Goal: Share content: Share content

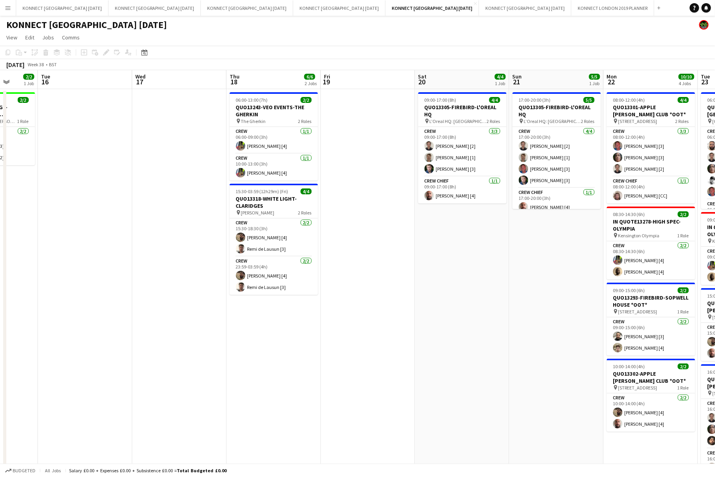
scroll to position [0, 341]
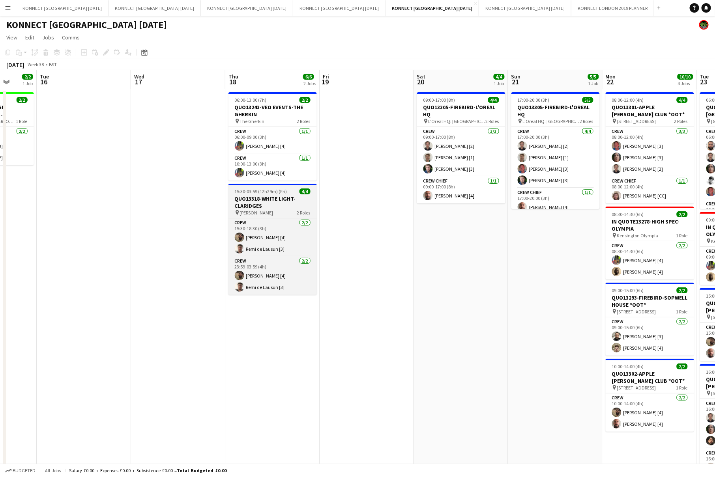
click at [273, 210] on div "pin [PERSON_NAME] 2 Roles" at bounding box center [272, 213] width 88 height 6
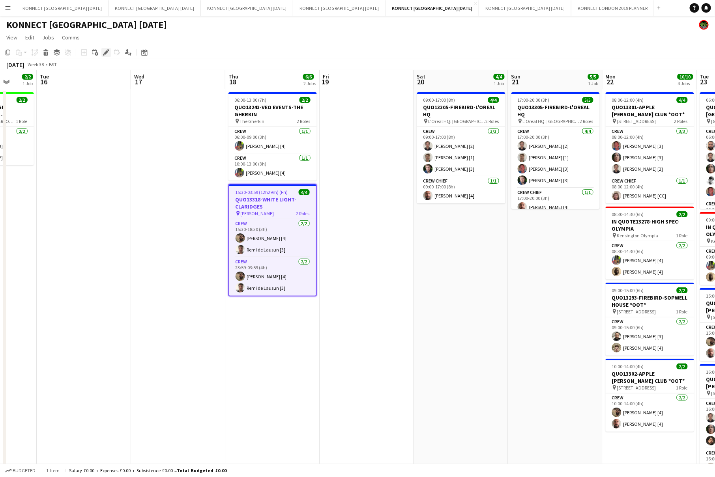
click at [104, 54] on icon at bounding box center [104, 55] width 2 height 2
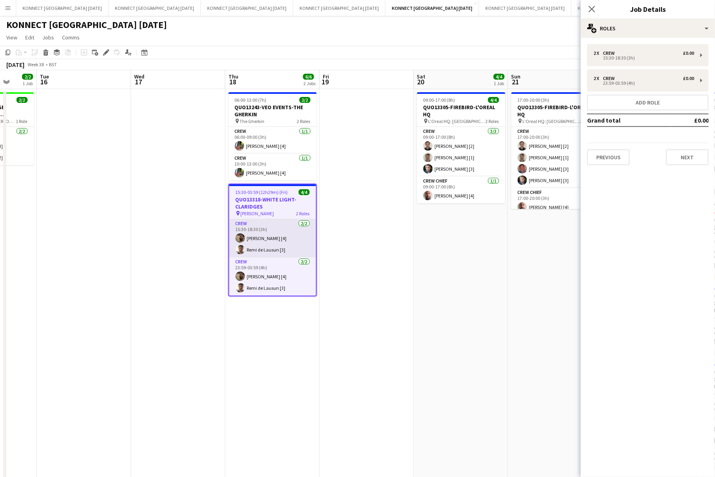
click at [261, 238] on app-card-role "Crew [DATE] 15:30-18:30 (3h) [PERSON_NAME] [4] Remi de Lausun [3]" at bounding box center [272, 238] width 87 height 38
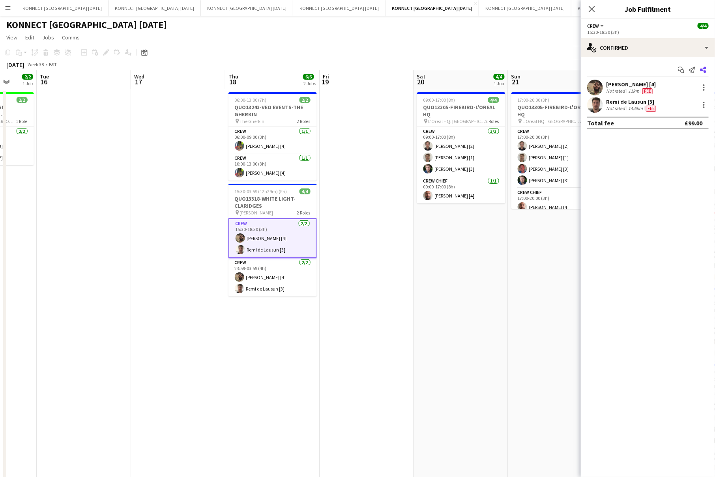
click at [705, 69] on icon at bounding box center [703, 70] width 6 height 6
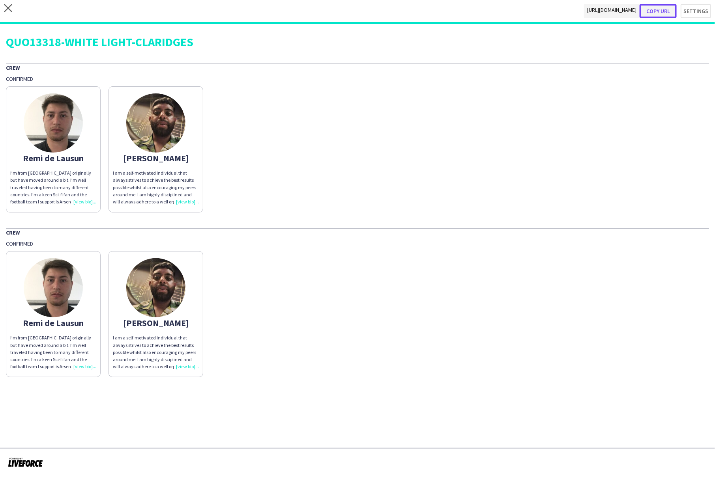
click at [669, 11] on button "Copy url" at bounding box center [658, 11] width 37 height 14
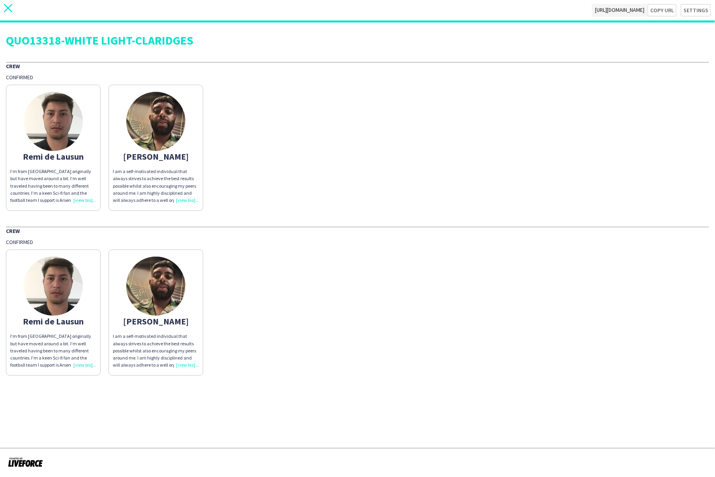
click at [6, 10] on icon at bounding box center [8, 8] width 8 height 8
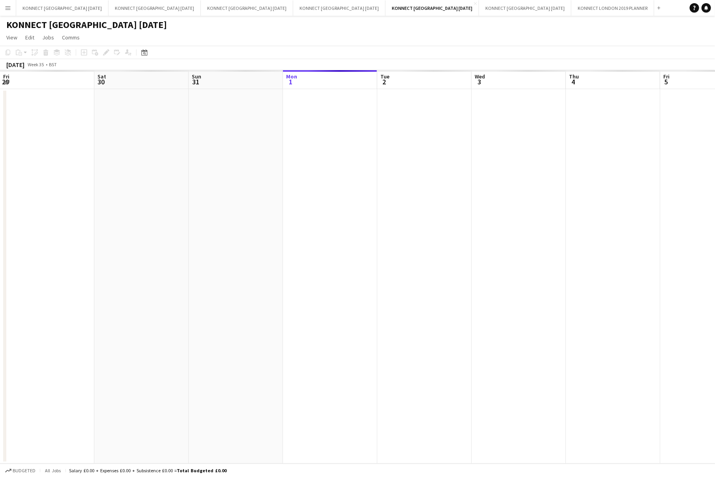
scroll to position [0, 188]
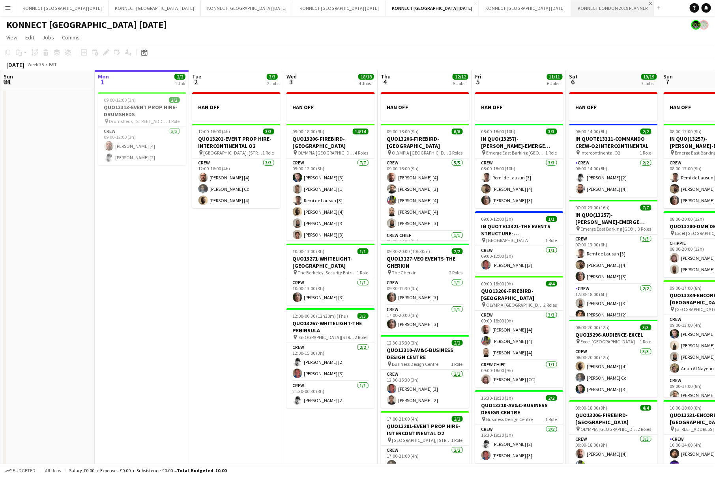
click at [649, 3] on app-icon "Close" at bounding box center [650, 3] width 3 height 3
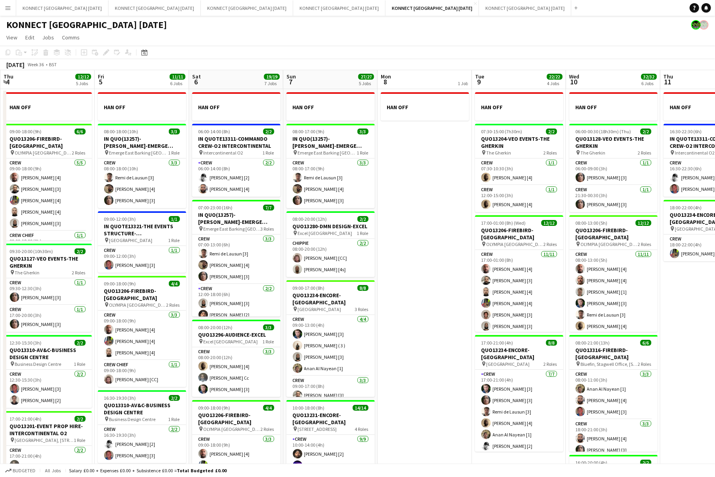
scroll to position [0, 241]
